Goal: Check status: Check status

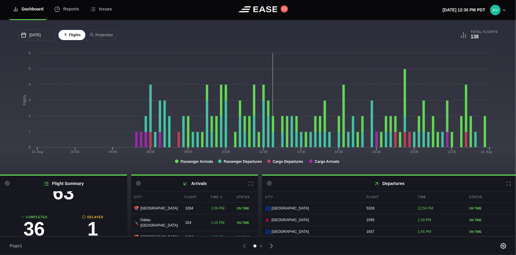
scroll to position [39, 0]
click at [94, 221] on h3 "1" at bounding box center [92, 218] width 59 height 19
select select "passenger"
select select "DELAYED"
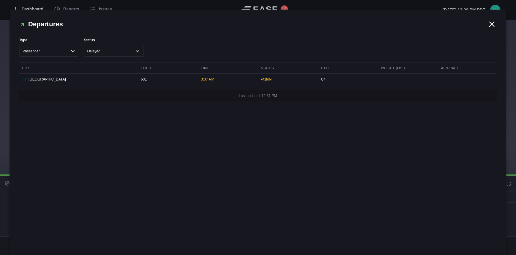
click at [489, 23] on icon at bounding box center [491, 24] width 9 height 9
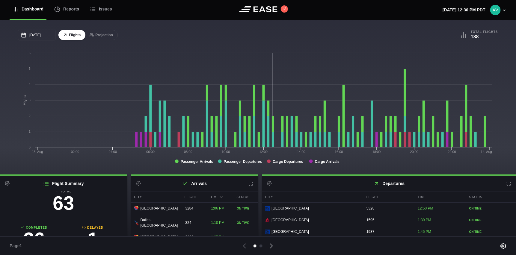
scroll to position [0, 0]
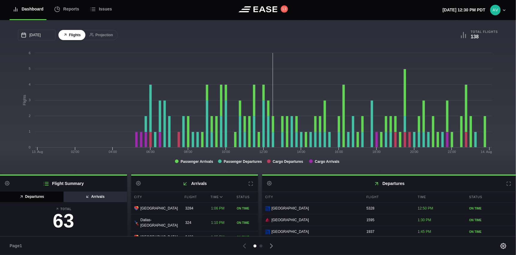
click at [95, 198] on button "Arrivals" at bounding box center [95, 197] width 64 height 10
click at [45, 196] on button "Departures" at bounding box center [32, 197] width 64 height 10
click at [38, 194] on button "Departures" at bounding box center [32, 197] width 64 height 10
